Goal: Task Accomplishment & Management: Complete application form

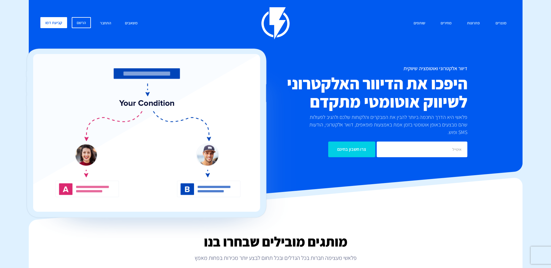
scroll to position [14, 0]
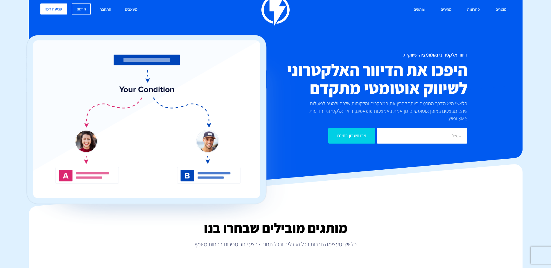
drag, startPoint x: 339, startPoint y: 191, endPoint x: 339, endPoint y: 272, distance: 80.5
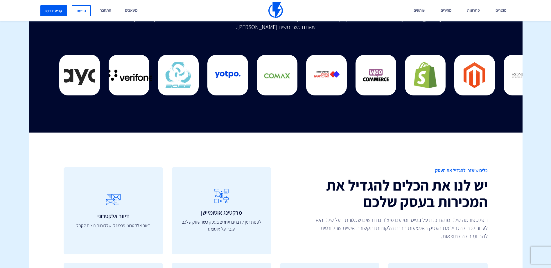
scroll to position [2004, 0]
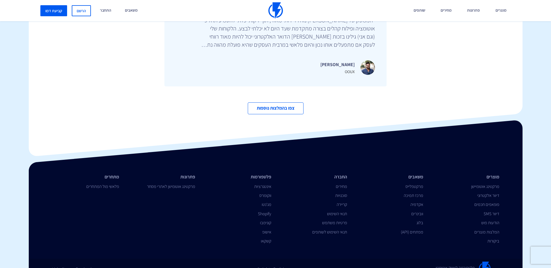
drag, startPoint x: 339, startPoint y: 272, endPoint x: 327, endPoint y: 119, distance: 153.6
click at [344, 202] on link "קריירה" at bounding box center [342, 205] width 10 height 6
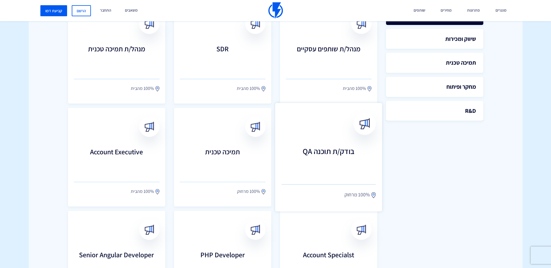
scroll to position [194, 0]
click at [327, 155] on h3 "בודק/ת תוכנה QA" at bounding box center [329, 160] width 94 height 26
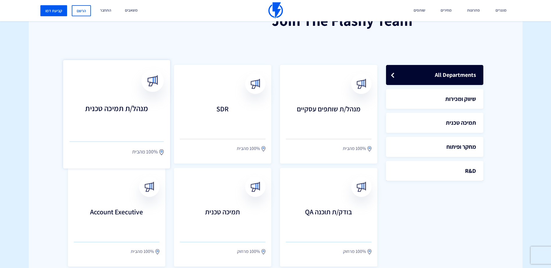
scroll to position [123, 0]
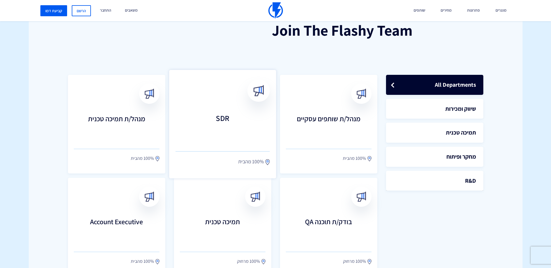
click at [232, 130] on h3 "SDR" at bounding box center [223, 127] width 94 height 26
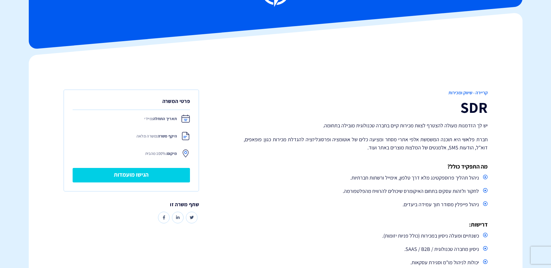
scroll to position [39, 0]
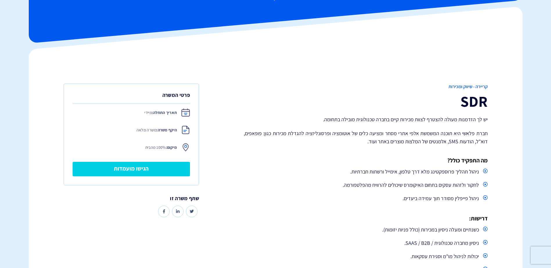
drag, startPoint x: 329, startPoint y: 190, endPoint x: 319, endPoint y: 188, distance: 10.1
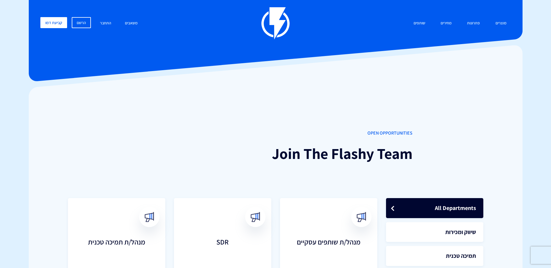
scroll to position [123, 0]
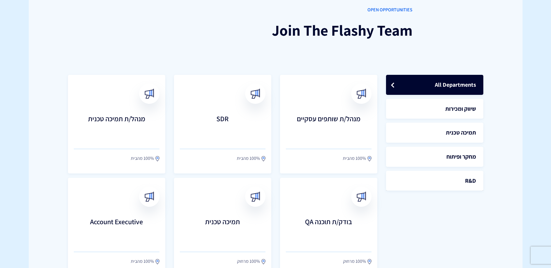
click at [117, 115] on h3 "מנהל/ת תמיכה טכנית" at bounding box center [117, 126] width 86 height 23
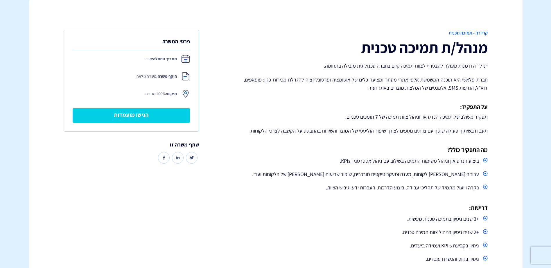
scroll to position [97, 0]
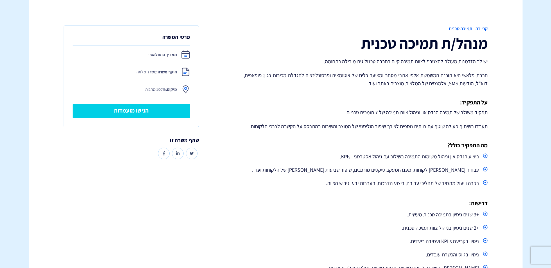
drag, startPoint x: 327, startPoint y: 212, endPoint x: 323, endPoint y: 213, distance: 4.7
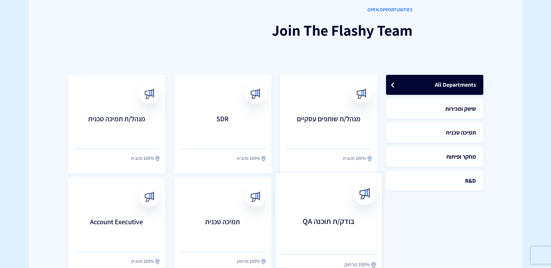
click at [301, 228] on h3 "בודק/ת תוכנה QA" at bounding box center [329, 230] width 94 height 26
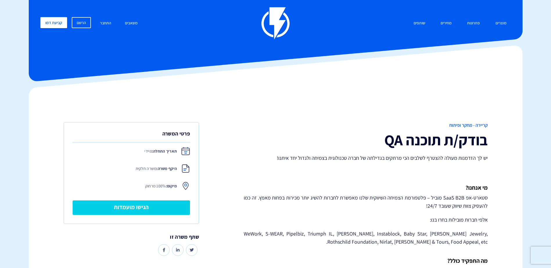
drag, startPoint x: 191, startPoint y: 187, endPoint x: 186, endPoint y: 187, distance: 4.4
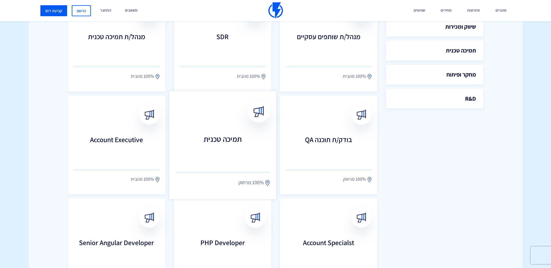
scroll to position [211, 0]
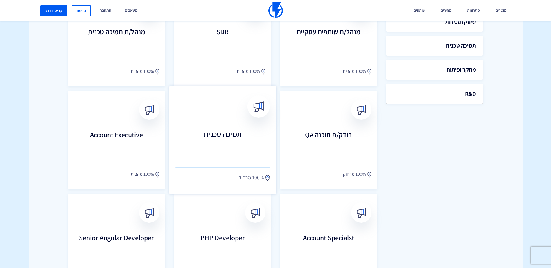
click at [223, 138] on h3 "תמיכה טכנית" at bounding box center [223, 143] width 94 height 26
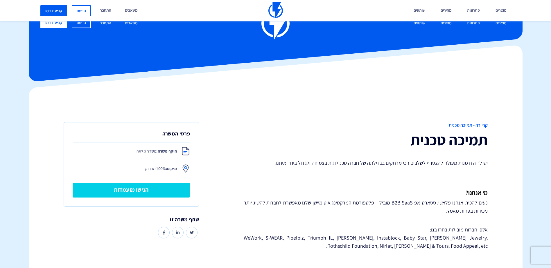
drag, startPoint x: 382, startPoint y: 184, endPoint x: 360, endPoint y: 123, distance: 64.6
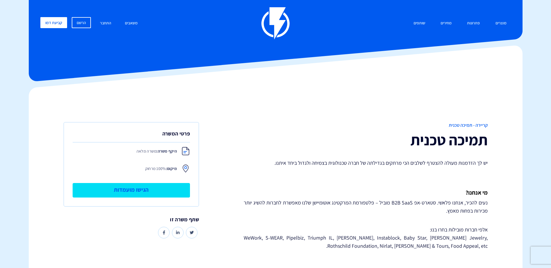
click at [157, 189] on link "הגישו מועמדות" at bounding box center [132, 190] width 118 height 15
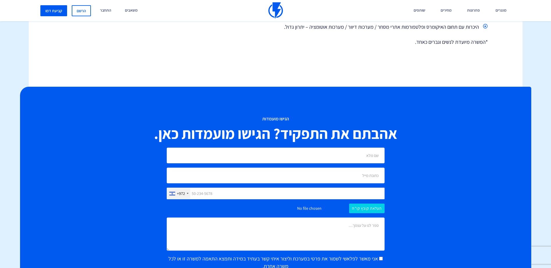
scroll to position [480, 0]
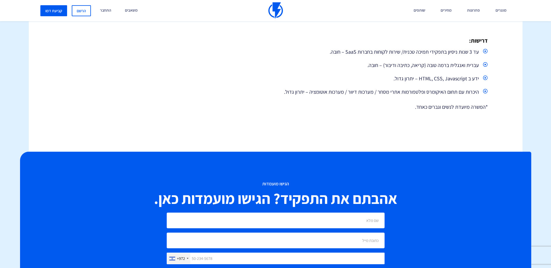
drag, startPoint x: 442, startPoint y: 160, endPoint x: 439, endPoint y: 128, distance: 32.1
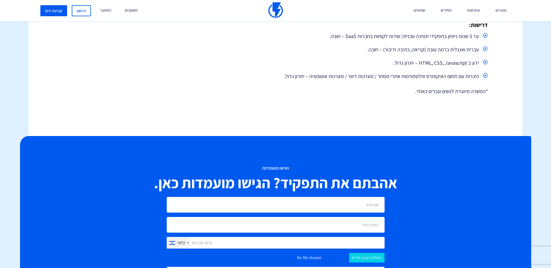
scroll to position [385, 0]
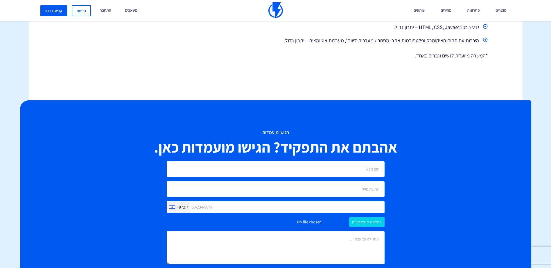
drag, startPoint x: 316, startPoint y: 133, endPoint x: 309, endPoint y: 164, distance: 31.9
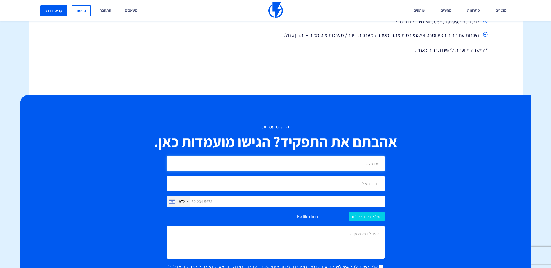
click at [353, 168] on input "text" at bounding box center [276, 164] width 218 height 16
click at [327, 160] on input "text" at bounding box center [276, 164] width 218 height 16
type input "roni"
type input "[EMAIL_ADDRESS][DOMAIN_NAME]"
click at [339, 197] on line at bounding box center [340, 196] width 4 height 4
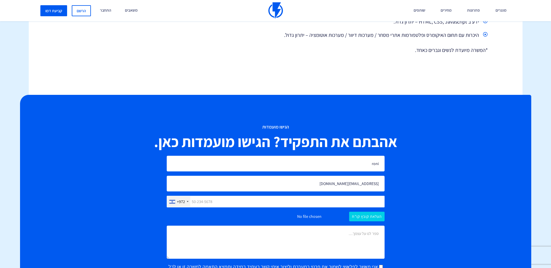
click at [340, 202] on input "text" at bounding box center [276, 202] width 218 height 12
type input "0505898783"
click at [357, 218] on input "file" at bounding box center [276, 217] width 218 height 10
type input "C:\fakepath\Ronny_Feldman_CV.pdf"
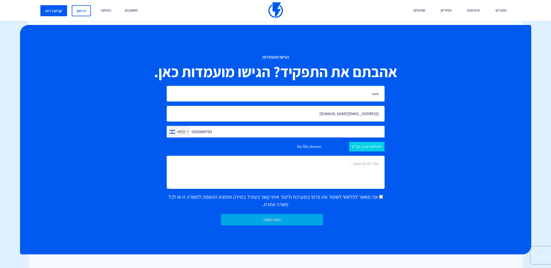
scroll to position [456, 0]
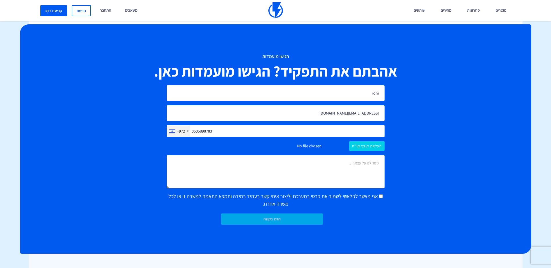
click at [364, 196] on span "אני מאשר לפלאשי לשמור את פרטי במערכת וליצור איתי קשר בעתיד במידה ותמצא התאמה למ…" at bounding box center [274, 200] width 211 height 14
click at [379, 196] on input "אני מאשר לפלאשי לשמור את פרטי במערכת וליצור איתי קשר בעתיד במידה ותמצא התאמה למ…" at bounding box center [381, 197] width 4 height 4
checkbox input "true"
click at [359, 172] on textarea at bounding box center [276, 171] width 218 height 33
type textarea "w"
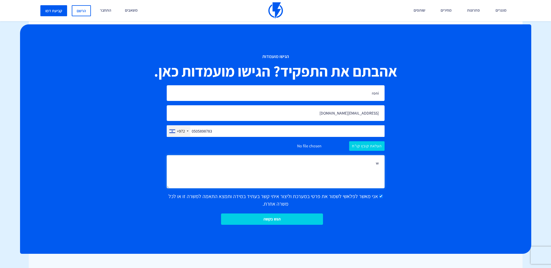
click at [359, 172] on textarea "w" at bounding box center [276, 171] width 218 height 33
click at [362, 162] on textarea "While it is not written on my CV i used as a connection point between the R&D a…" at bounding box center [276, 171] width 218 height 33
type textarea "While it is not written on my CV i used as a connection point between the R&D a…"
click at [283, 215] on input "הגש בקשה" at bounding box center [272, 219] width 102 height 11
